Goal: Information Seeking & Learning: Learn about a topic

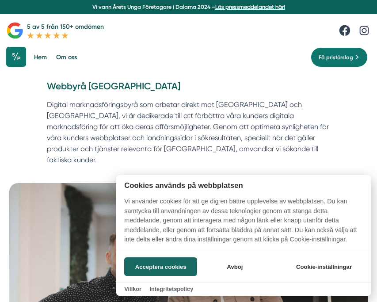
click at [159, 266] on button "Acceptera cookies" at bounding box center [160, 266] width 73 height 19
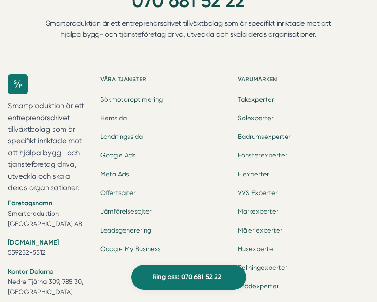
scroll to position [4283, 0]
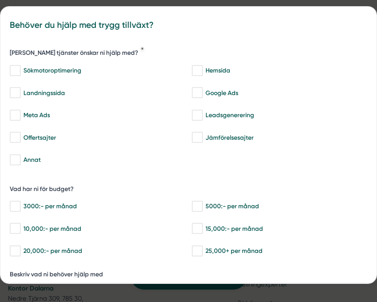
click at [98, 291] on div "bbc9b822-b2c6-488a-ab3e-9a2d59e49c7c Behöver du hjälp med trygg tillväxt? Vilka…" at bounding box center [188, 151] width 377 height 302
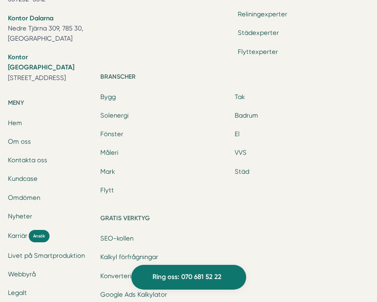
scroll to position [4553, 0]
click at [25, 156] on link "Kontakta oss" at bounding box center [27, 160] width 39 height 8
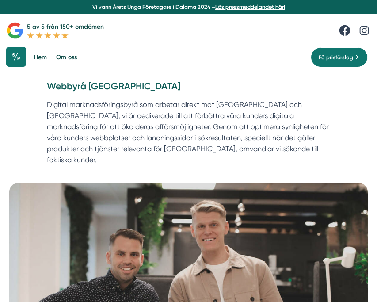
click at [66, 57] on link "Om oss" at bounding box center [66, 57] width 24 height 21
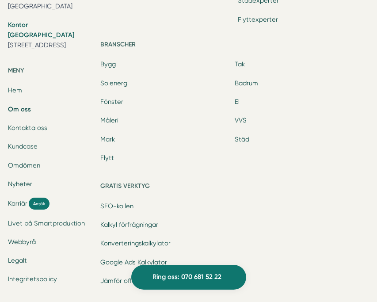
scroll to position [2998, 0]
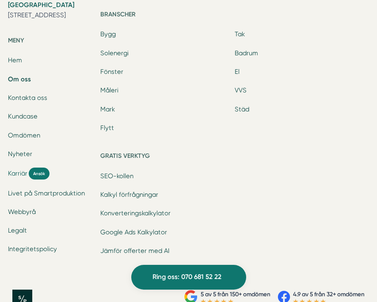
click at [23, 175] on span "Karriär" at bounding box center [17, 173] width 19 height 10
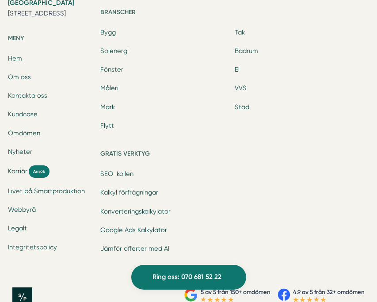
scroll to position [3255, 0]
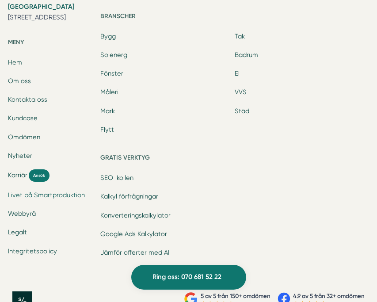
click at [27, 199] on link "Livet på Smartproduktion" at bounding box center [46, 195] width 77 height 8
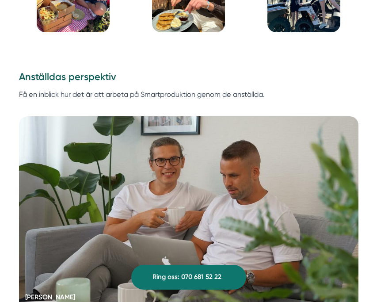
scroll to position [1657, 0]
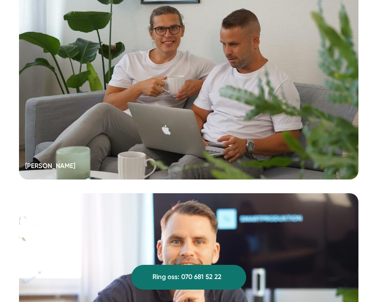
click at [87, 162] on div at bounding box center [188, 82] width 339 height 194
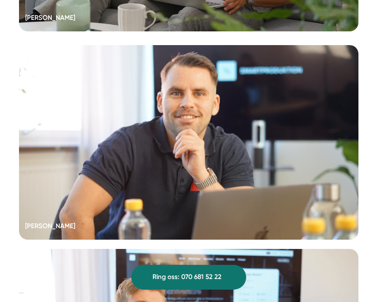
scroll to position [1829, 0]
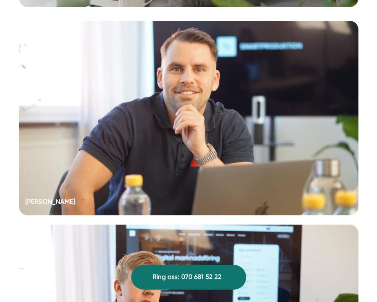
click at [151, 113] on div at bounding box center [188, 118] width 339 height 194
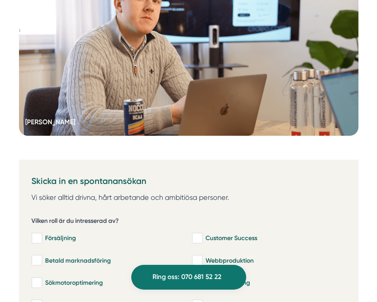
scroll to position [2117, 0]
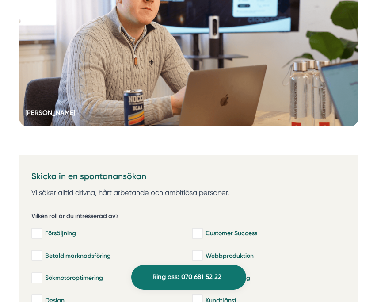
click at [97, 88] on div at bounding box center [188, 29] width 339 height 194
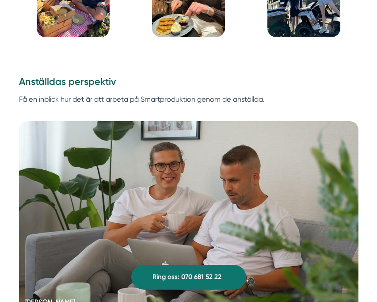
scroll to position [1531, 0]
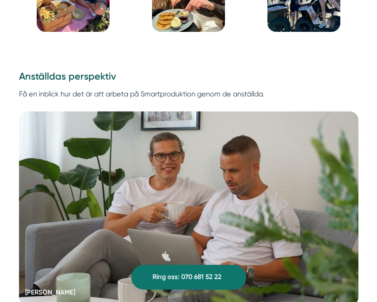
click at [117, 200] on div at bounding box center [188, 208] width 339 height 194
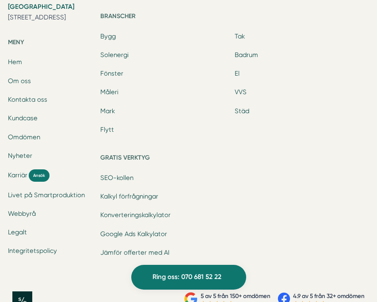
scroll to position [1785, 0]
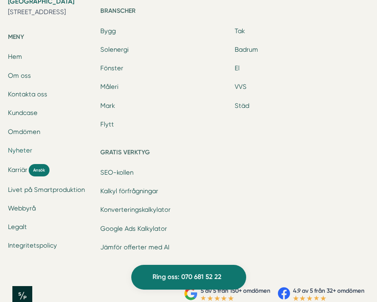
click at [21, 146] on link "Nyheter" at bounding box center [20, 150] width 24 height 8
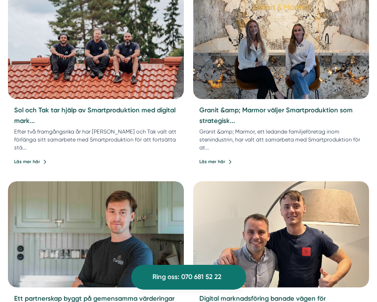
scroll to position [378, 0]
